Goal: Navigation & Orientation: Find specific page/section

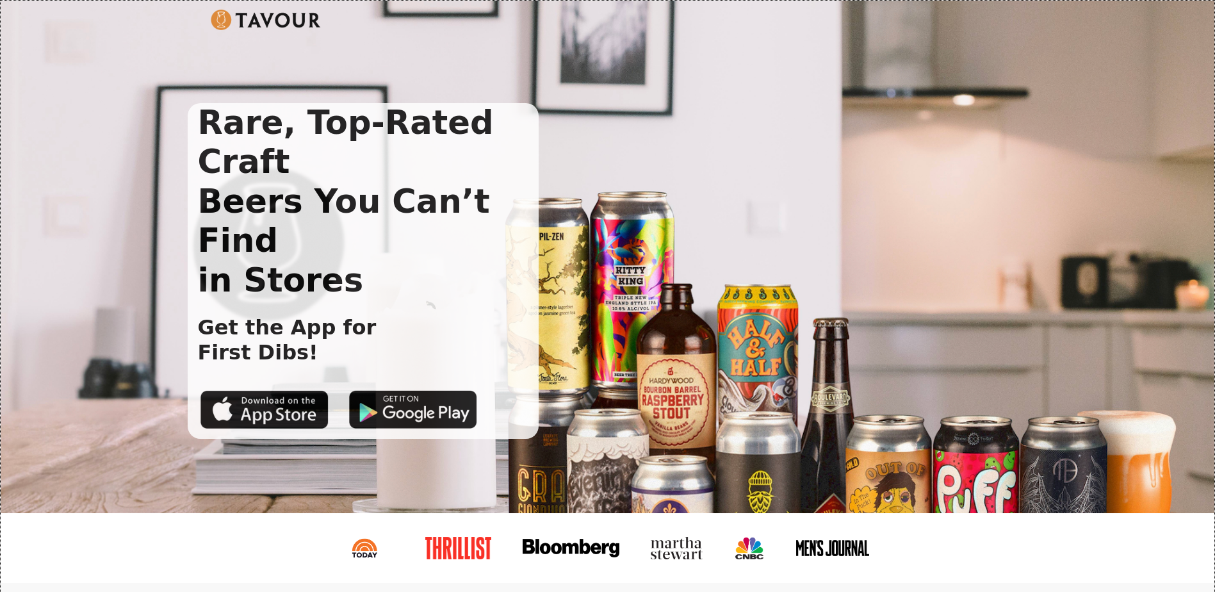
click at [306, 22] on img at bounding box center [266, 20] width 111 height 20
click at [276, 13] on img at bounding box center [266, 20] width 111 height 20
click at [212, 17] on img at bounding box center [266, 20] width 111 height 20
click at [247, 31] on div at bounding box center [598, 26] width 774 height 33
click at [247, 30] on div at bounding box center [598, 26] width 774 height 33
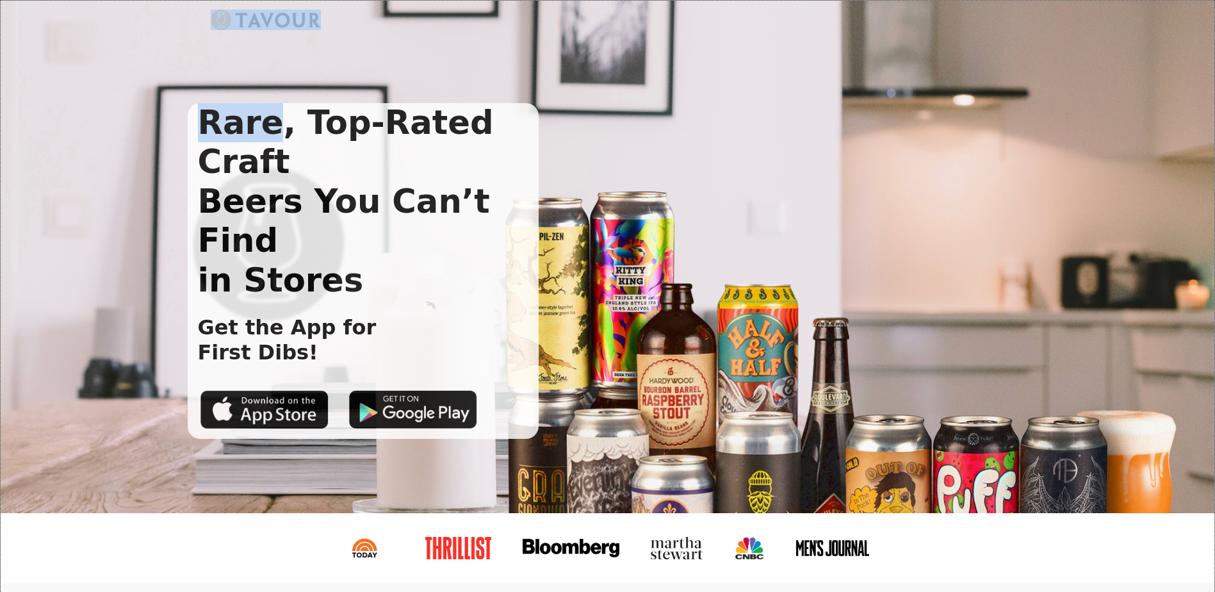
click at [247, 29] on img at bounding box center [266, 20] width 111 height 20
click at [247, 28] on img at bounding box center [266, 20] width 111 height 20
click at [248, 28] on img at bounding box center [266, 20] width 111 height 20
